Goal: Share content: Share content

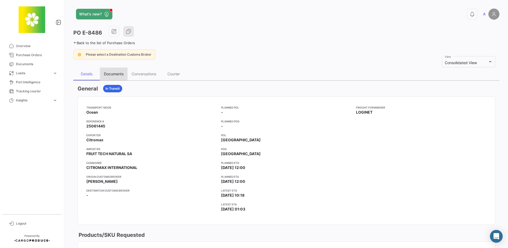
click at [115, 71] on div "Documents" at bounding box center [114, 73] width 20 height 5
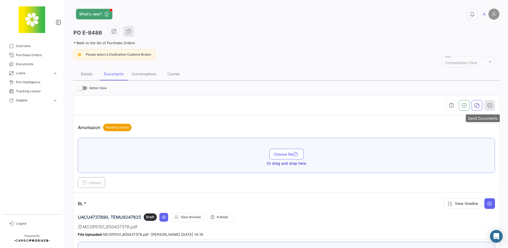
click at [487, 105] on icon "button" at bounding box center [489, 105] width 5 height 5
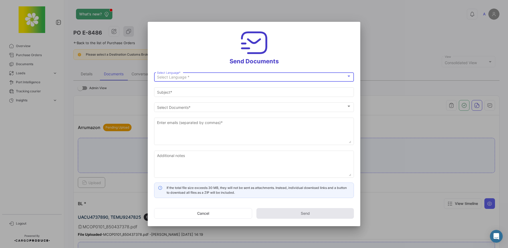
click at [213, 76] on div "Select Language *" at bounding box center [251, 77] width 189 height 5
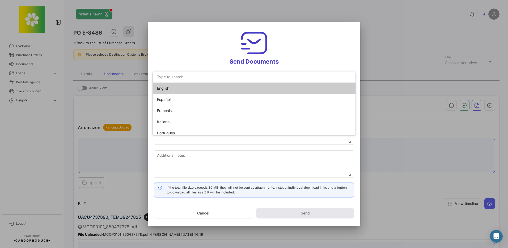
click at [165, 87] on span "English" at bounding box center [163, 88] width 12 height 5
type input "A has shared the documents of PO # E-8486 with you"
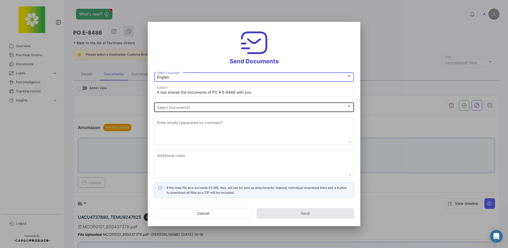
click at [173, 107] on span "Select Documents" at bounding box center [251, 107] width 189 height 5
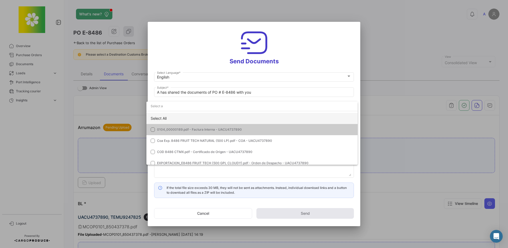
click at [160, 116] on div "Select All" at bounding box center [251, 118] width 211 height 11
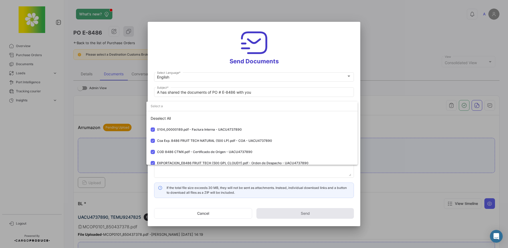
click at [212, 171] on div at bounding box center [254, 124] width 508 height 248
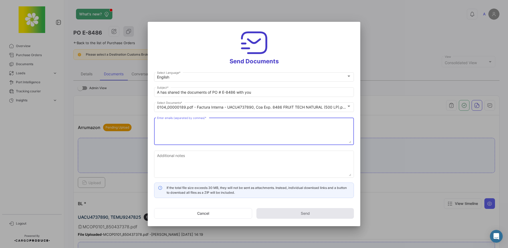
click at [159, 122] on textarea "Enter emails (separated by commas) *" at bounding box center [254, 131] width 194 height 23
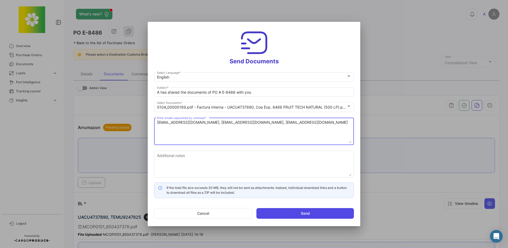
type textarea "[EMAIL_ADDRESS][DOMAIN_NAME], [EMAIL_ADDRESS][DOMAIN_NAME], [EMAIL_ADDRESS][DOM…"
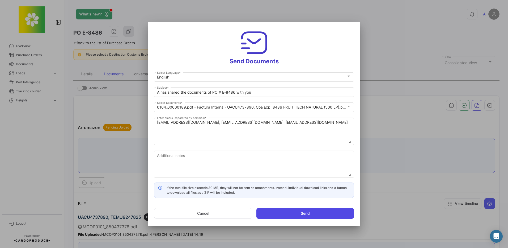
click at [310, 210] on button "Send" at bounding box center [304, 213] width 97 height 11
